Goal: Find contact information: Find contact information

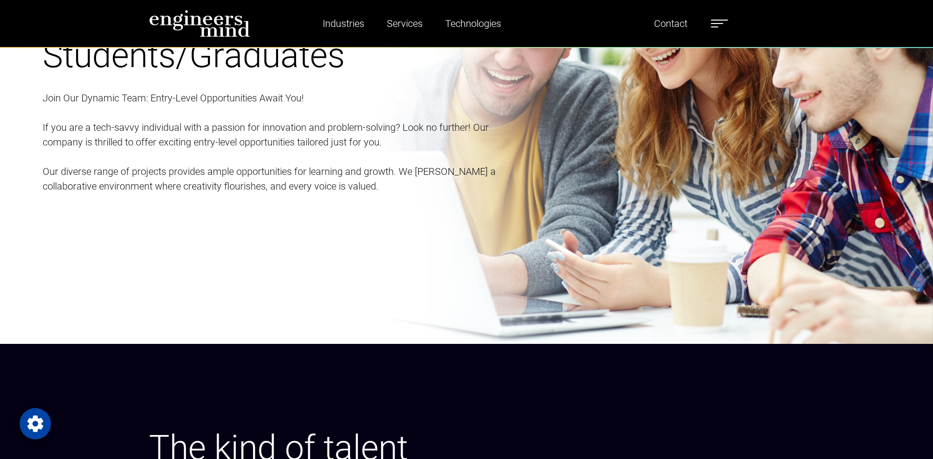
scroll to position [1928, 0]
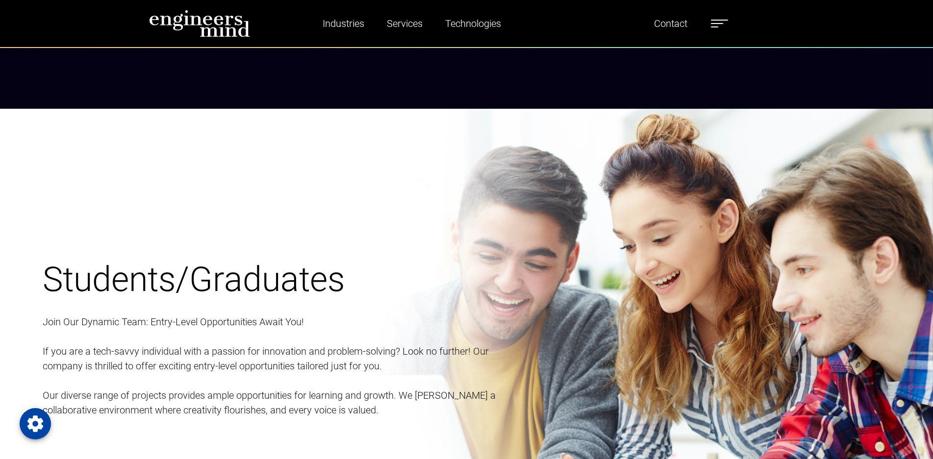
click at [725, 26] on label at bounding box center [719, 23] width 17 height 13
